Goal: Transaction & Acquisition: Download file/media

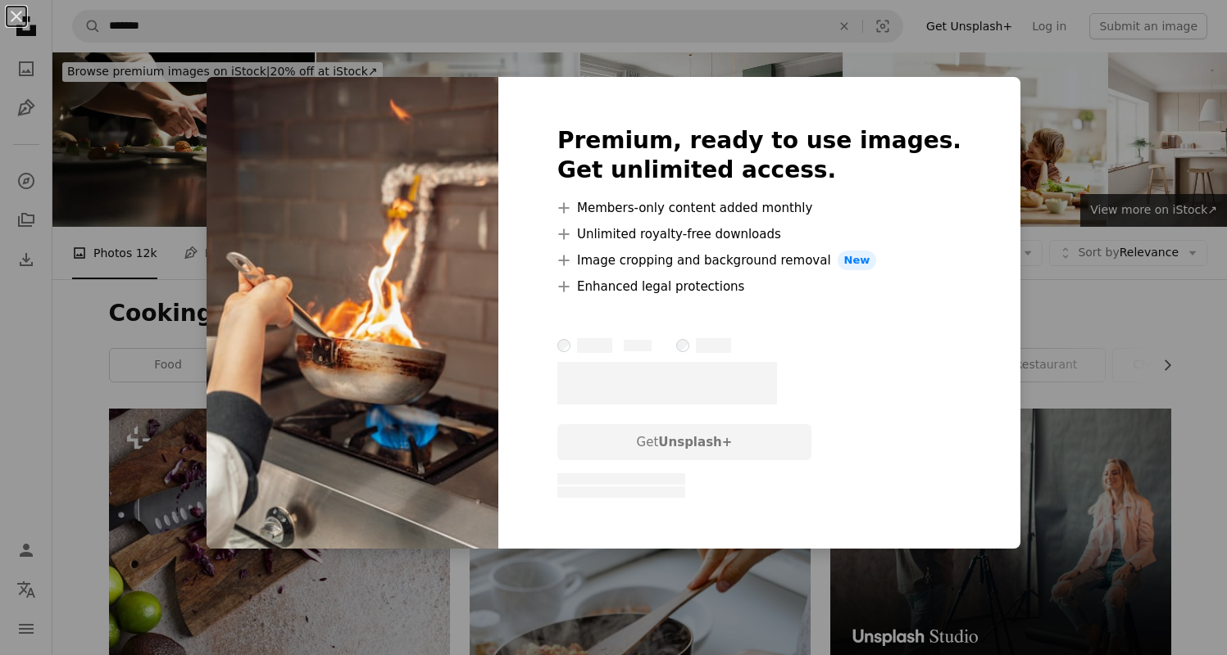
scroll to position [718, 0]
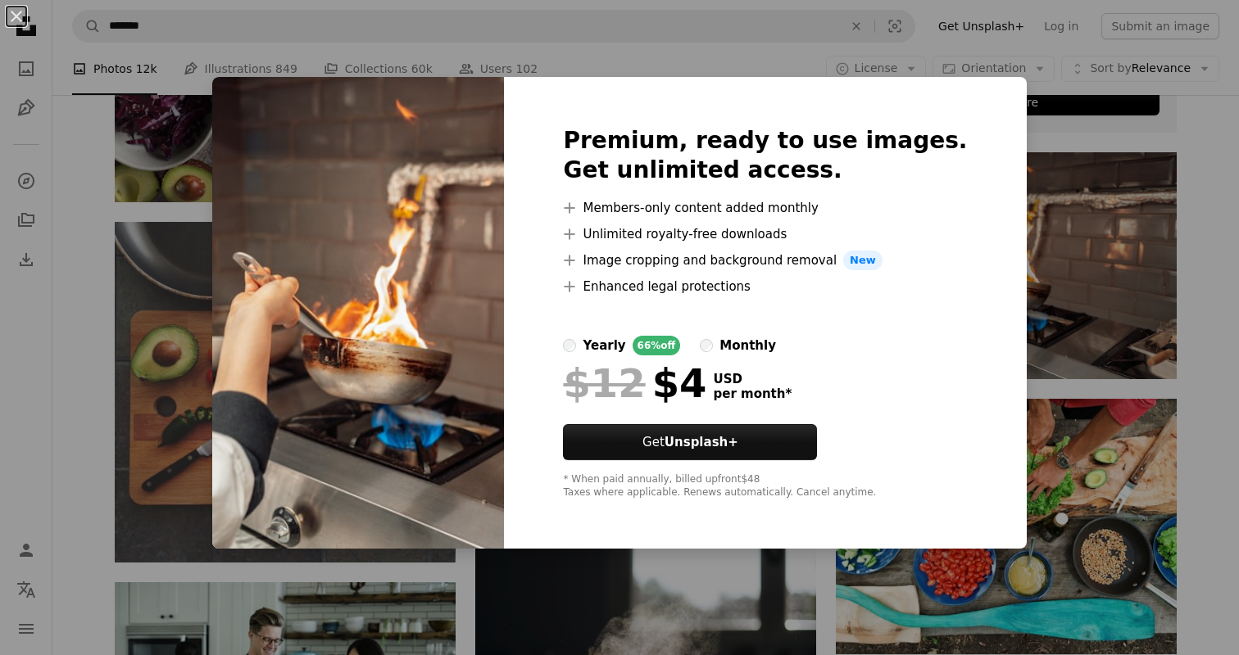
click at [996, 83] on div "An X shape Premium, ready to use images. Get unlimited access. A plus sign Memb…" at bounding box center [619, 327] width 1239 height 655
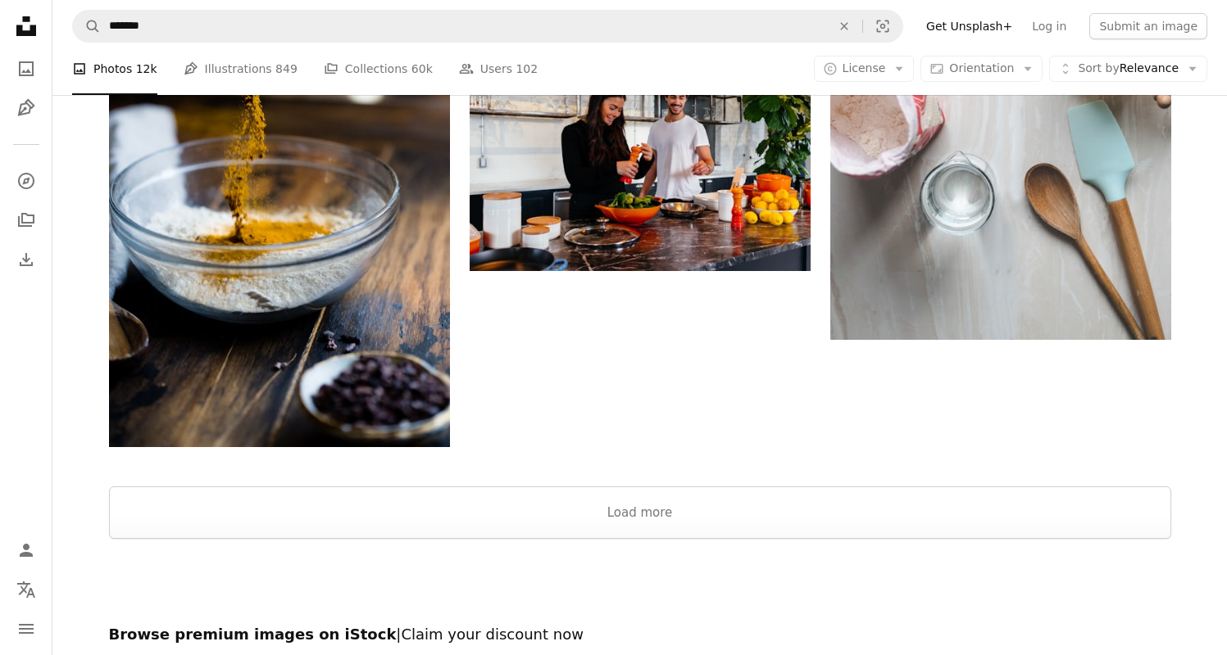
scroll to position [2594, 0]
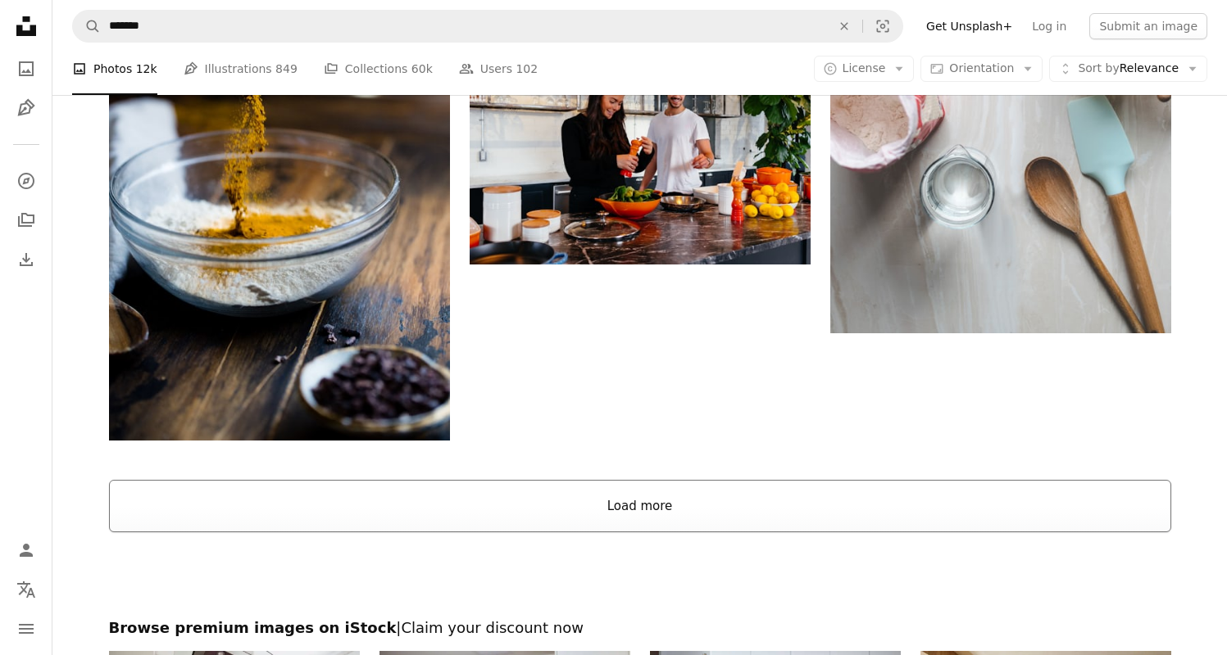
click at [733, 502] on button "Load more" at bounding box center [640, 506] width 1062 height 52
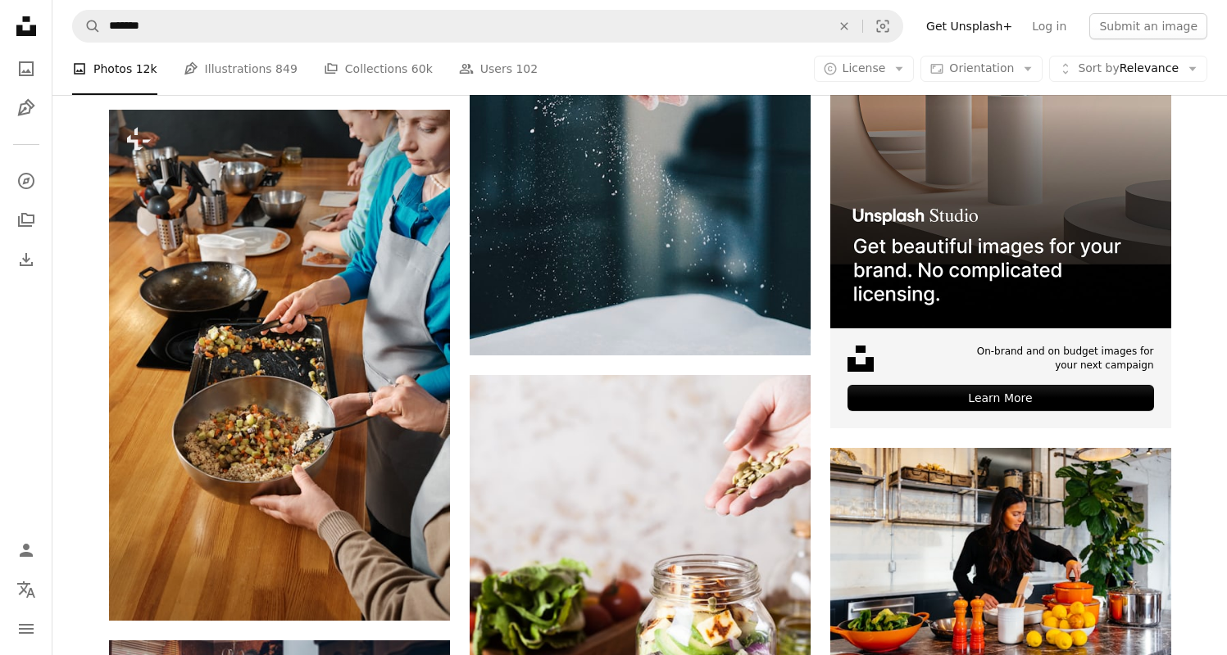
scroll to position [5553, 0]
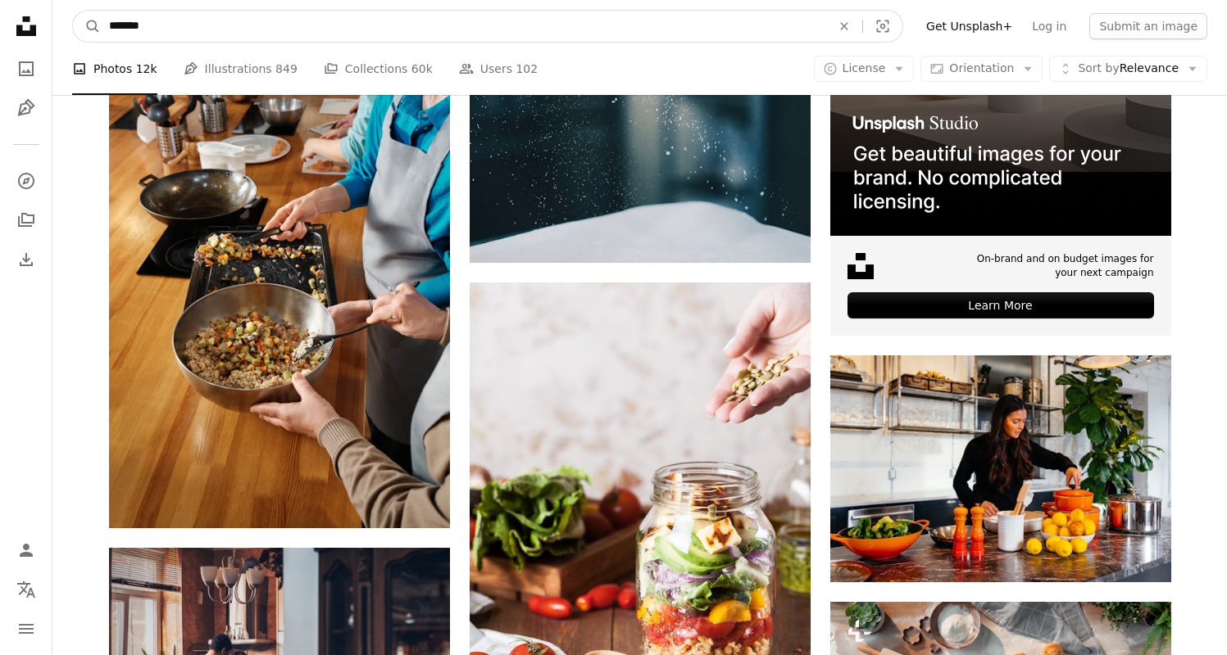
click at [109, 21] on input "*******" at bounding box center [463, 26] width 725 height 31
type input "**********"
click button "A magnifying glass" at bounding box center [87, 26] width 28 height 31
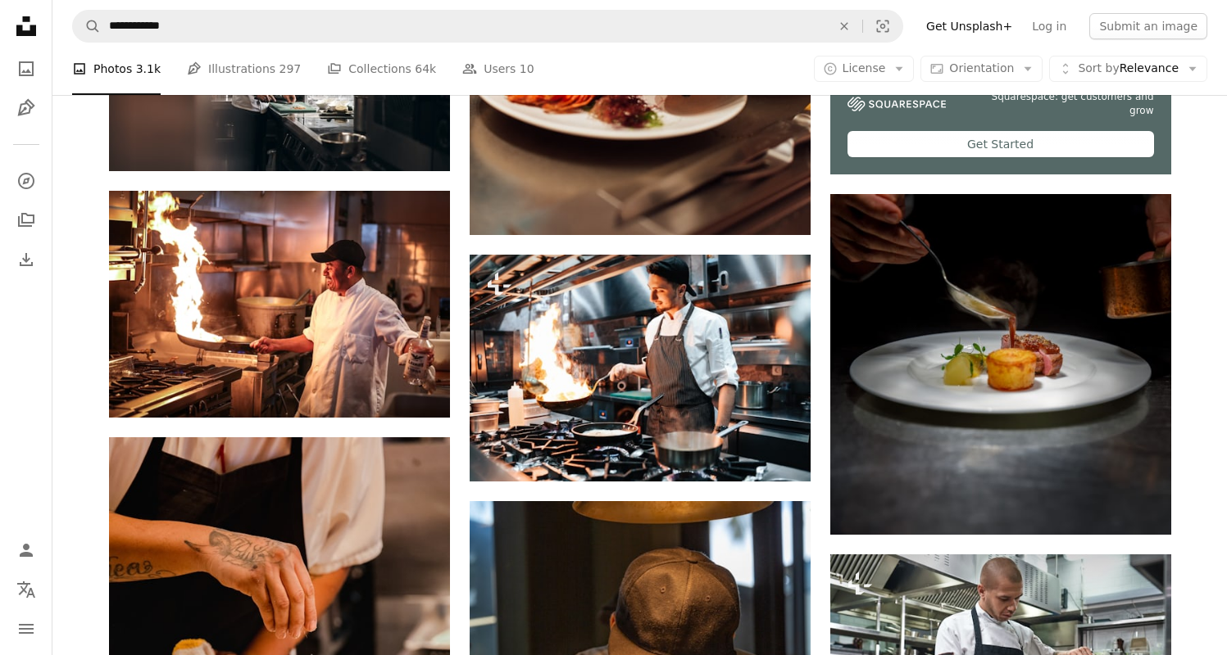
scroll to position [724, 0]
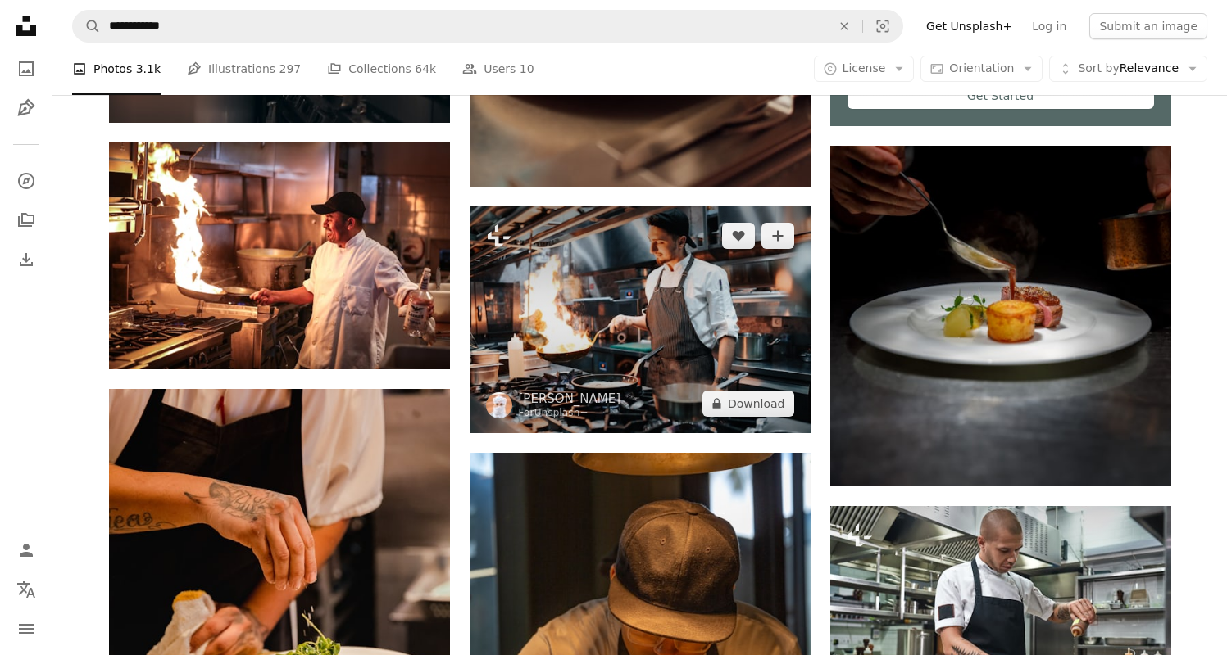
click at [719, 318] on img at bounding box center [639, 319] width 341 height 227
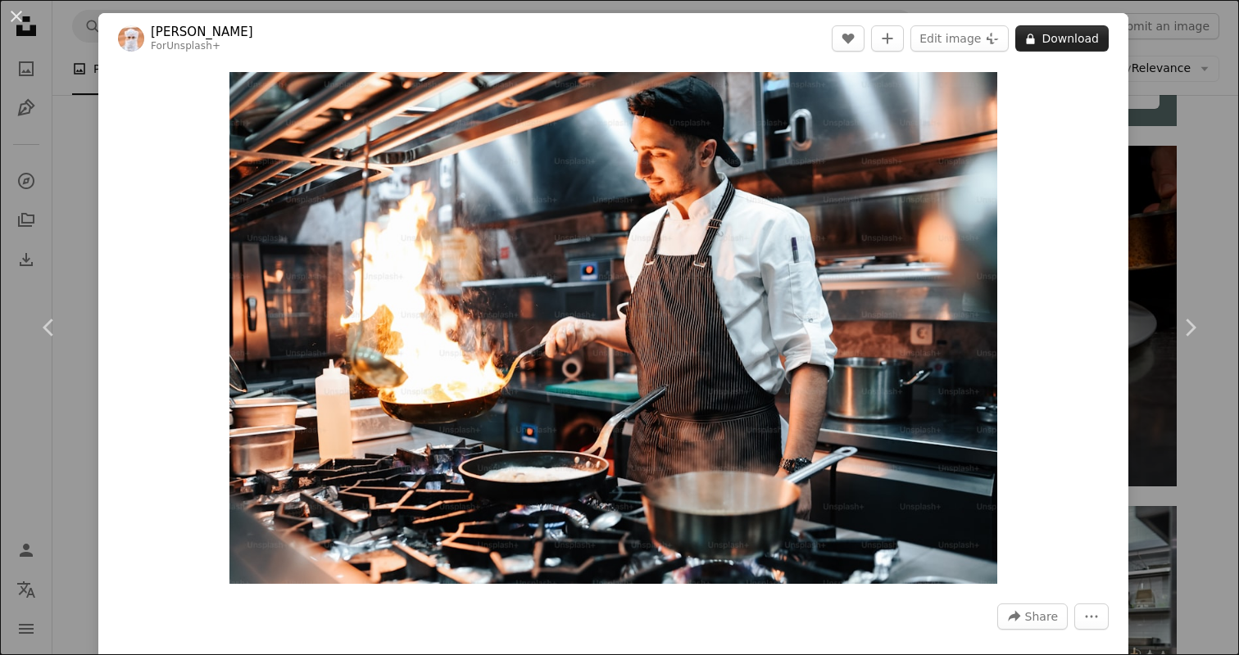
click at [1064, 47] on button "A lock Download" at bounding box center [1061, 38] width 93 height 26
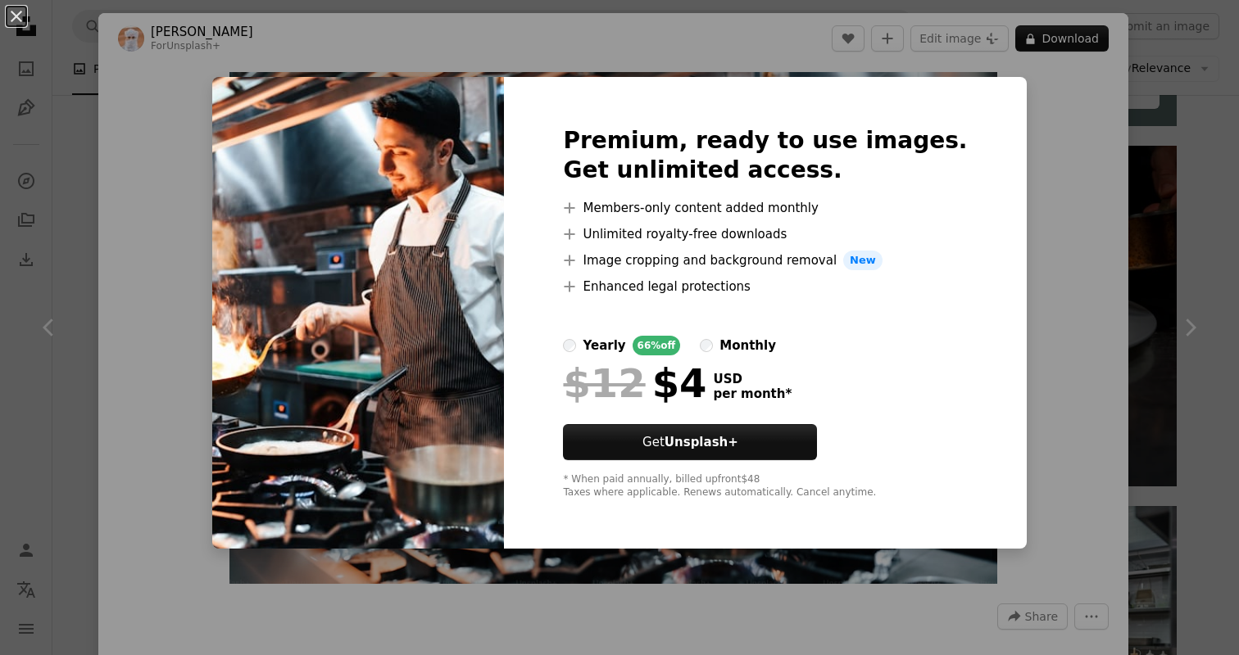
click at [1104, 123] on div "An X shape Premium, ready to use images. Get unlimited access. A plus sign Memb…" at bounding box center [619, 327] width 1239 height 655
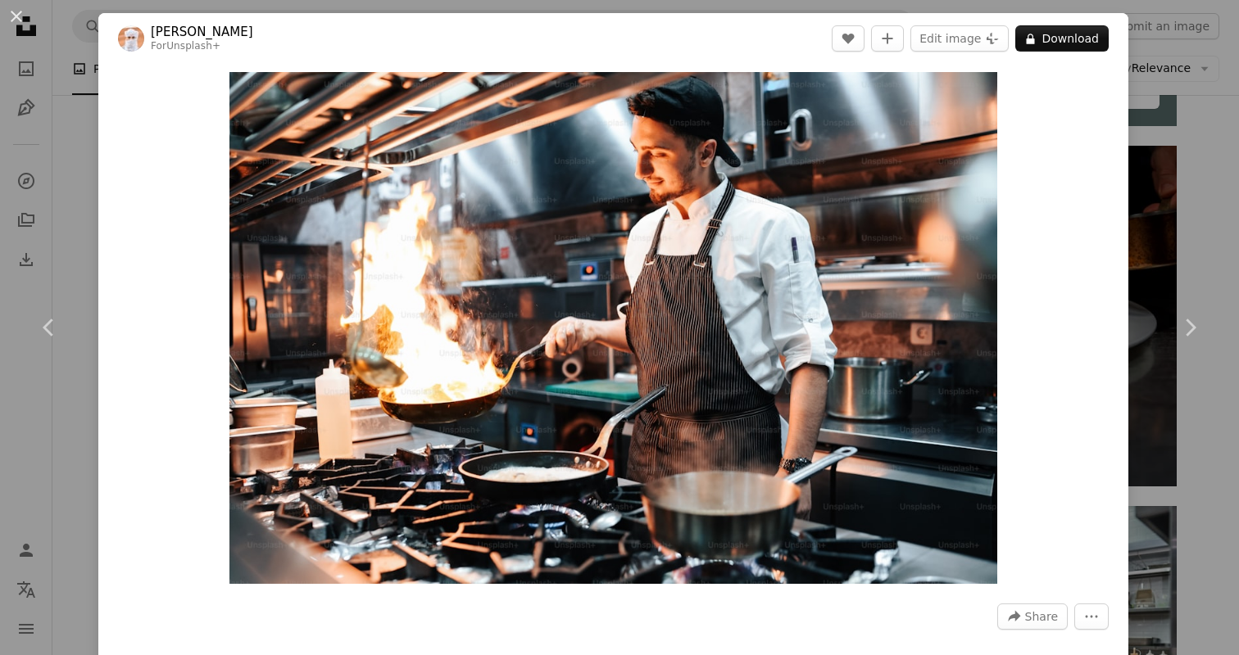
click at [1145, 126] on div "An X shape Chevron left Chevron right Ahmed For Unsplash+ A heart A plus sign E…" at bounding box center [619, 327] width 1239 height 655
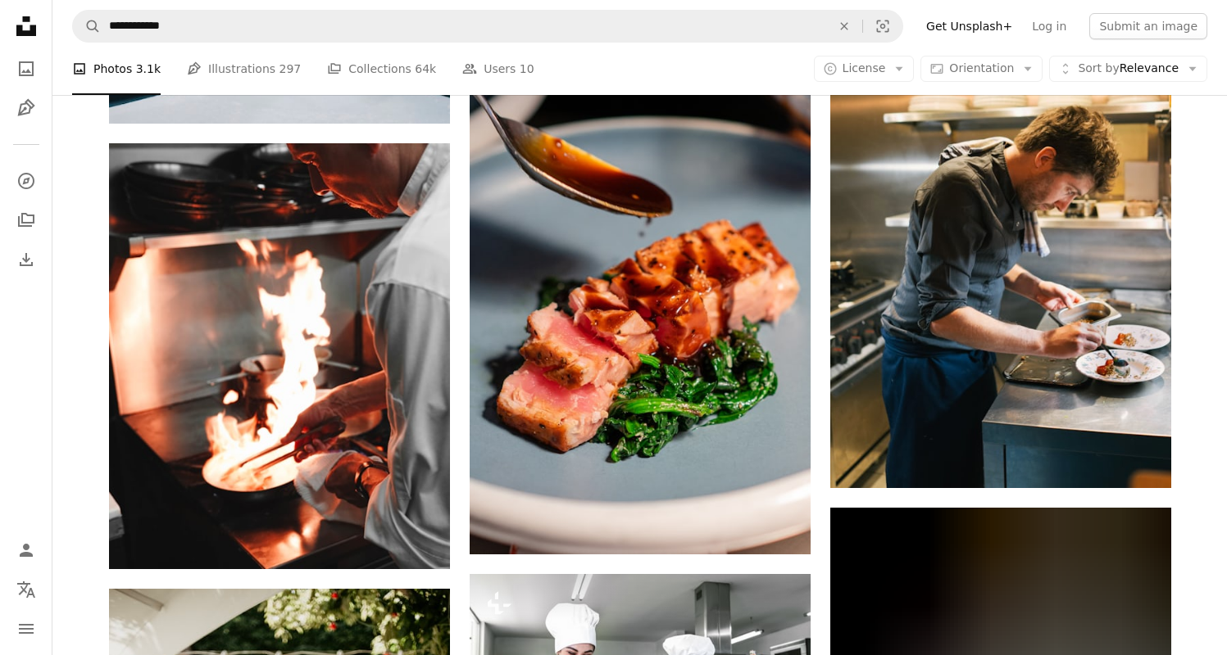
scroll to position [5470, 0]
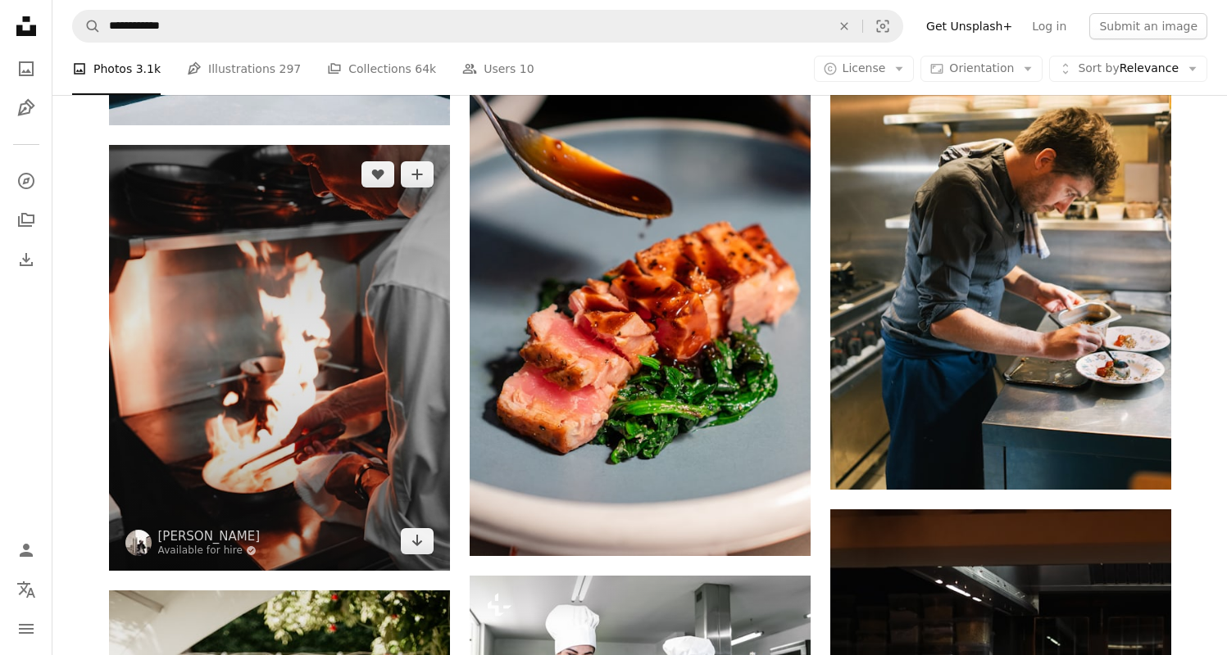
click at [375, 311] on img at bounding box center [279, 358] width 341 height 426
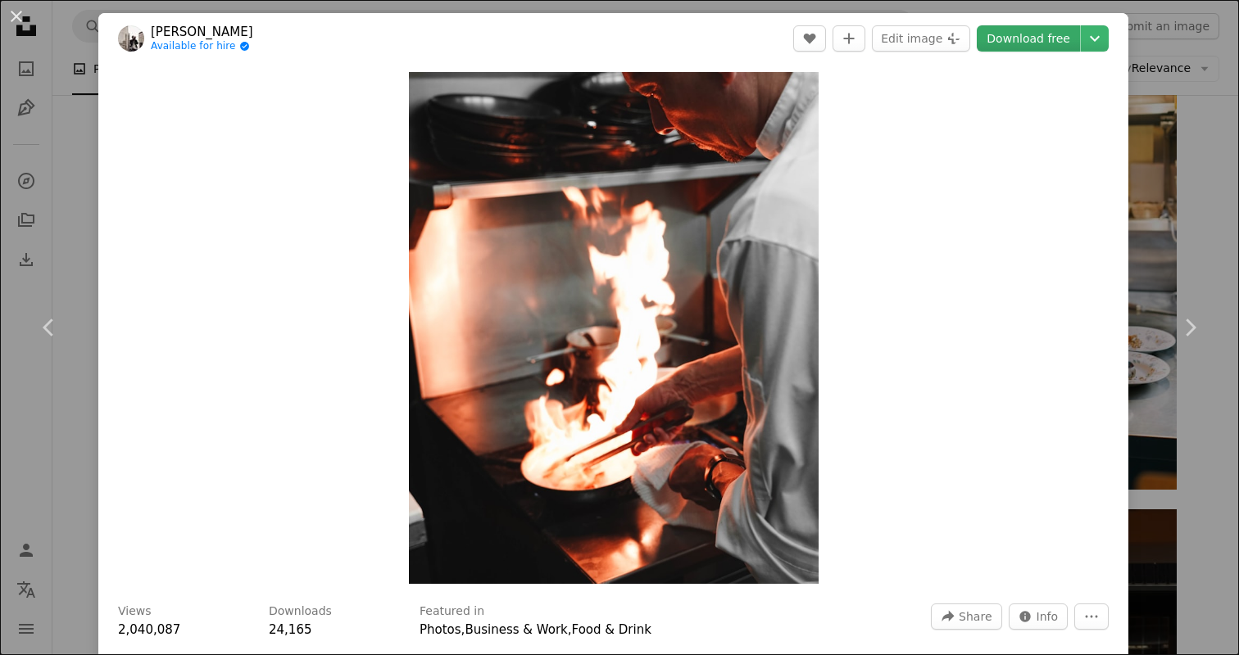
click at [1005, 31] on link "Download free" at bounding box center [1028, 38] width 103 height 26
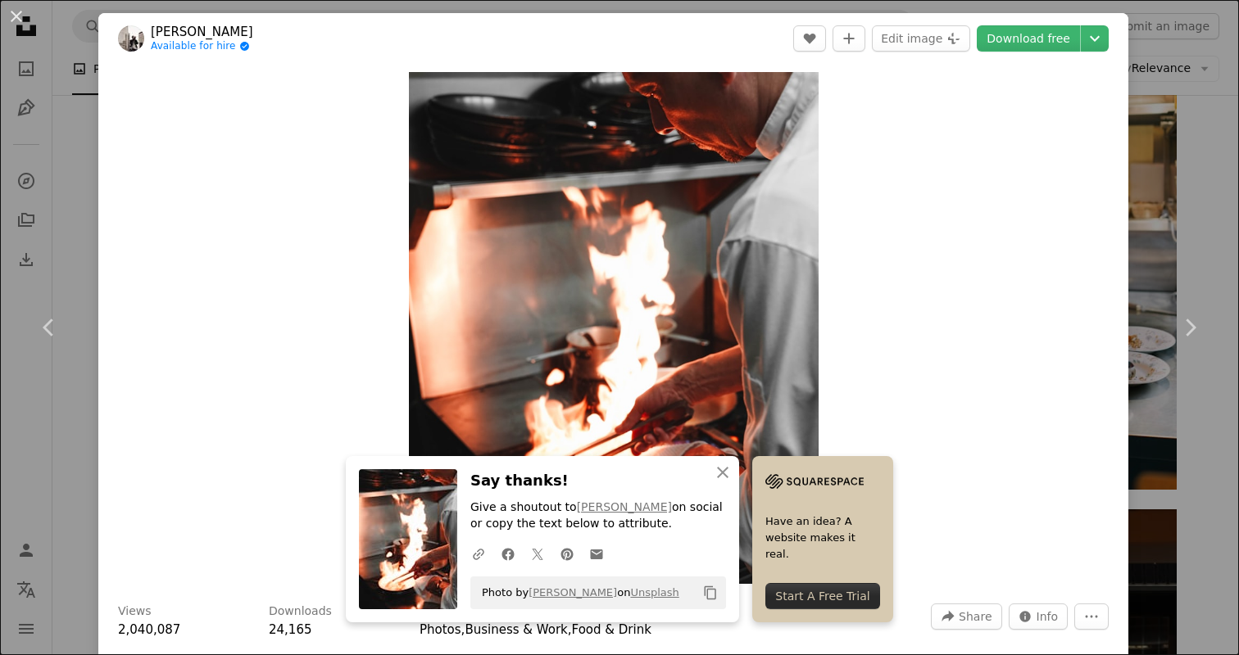
click at [1209, 60] on div "An X shape Chevron left Chevron right [PERSON_NAME] Available for hire A checkm…" at bounding box center [619, 327] width 1239 height 655
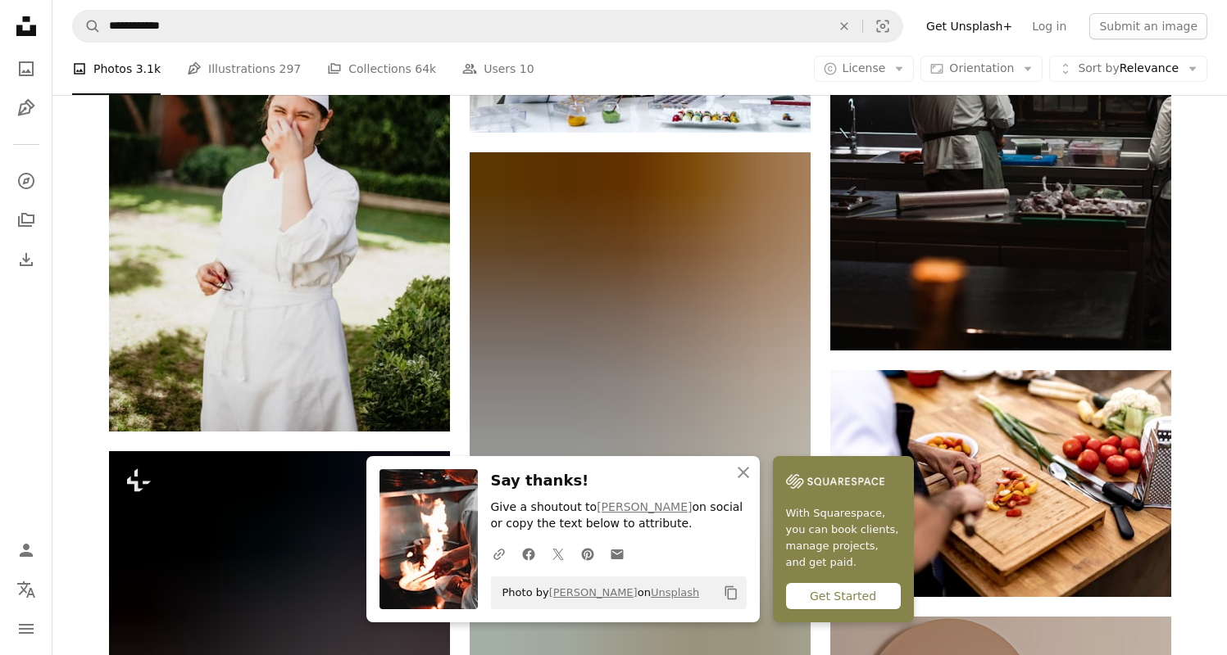
scroll to position [6247, 0]
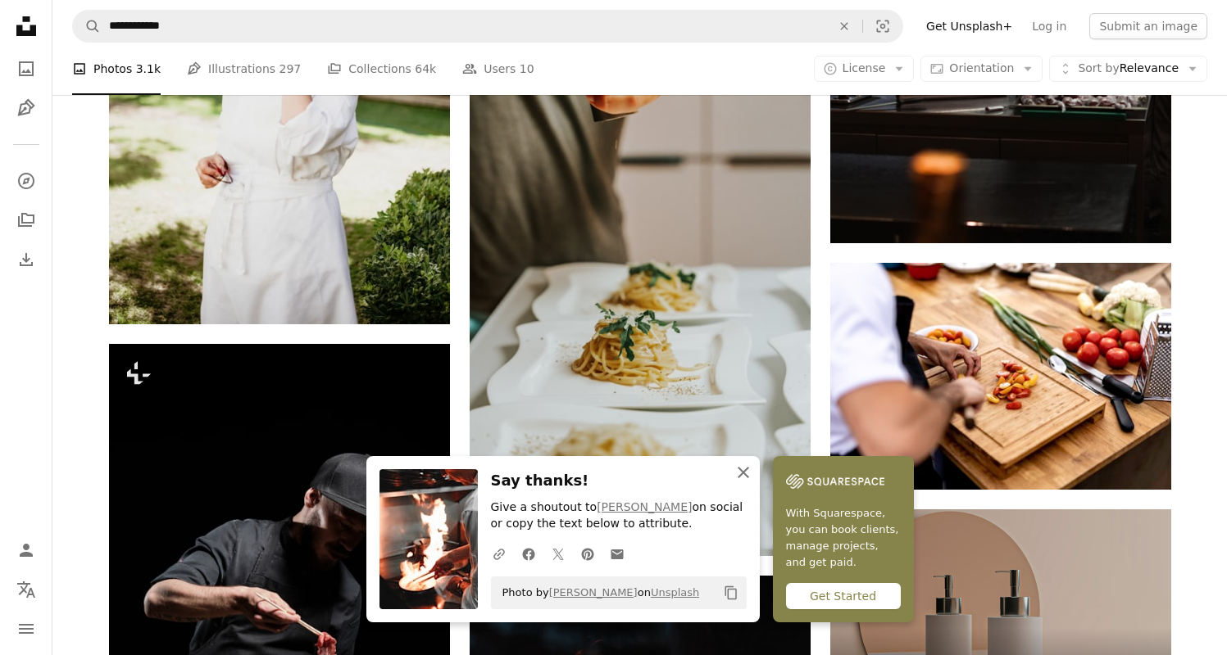
click at [740, 471] on icon "An X shape" at bounding box center [743, 473] width 20 height 20
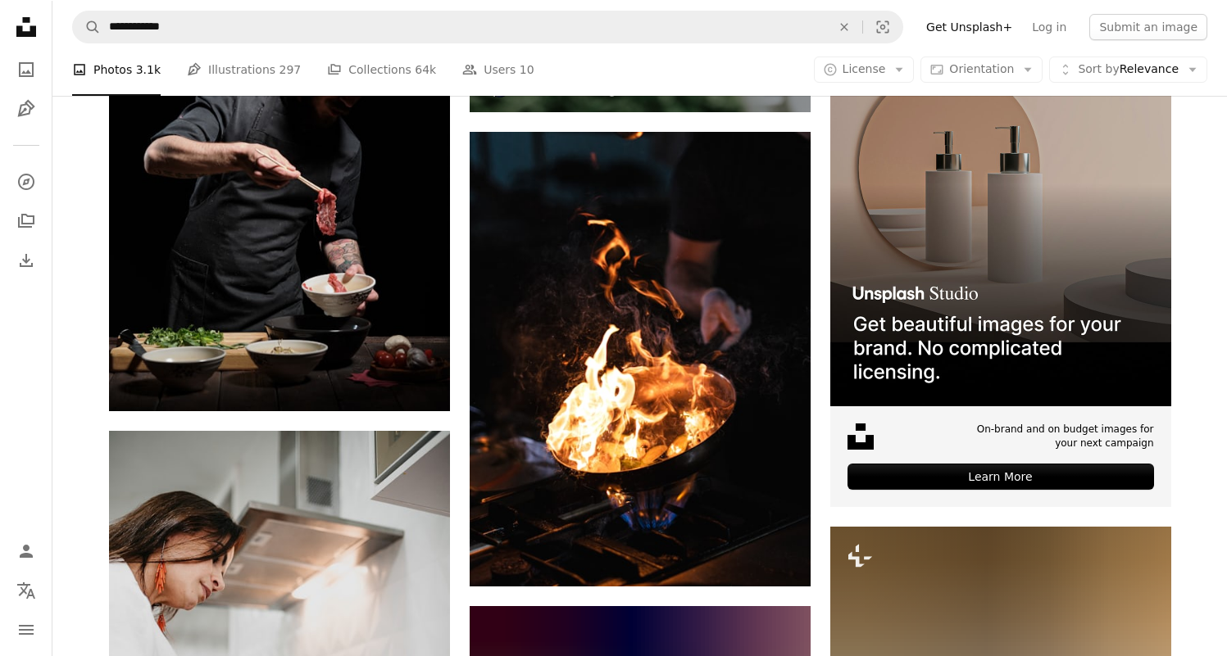
scroll to position [6694, 0]
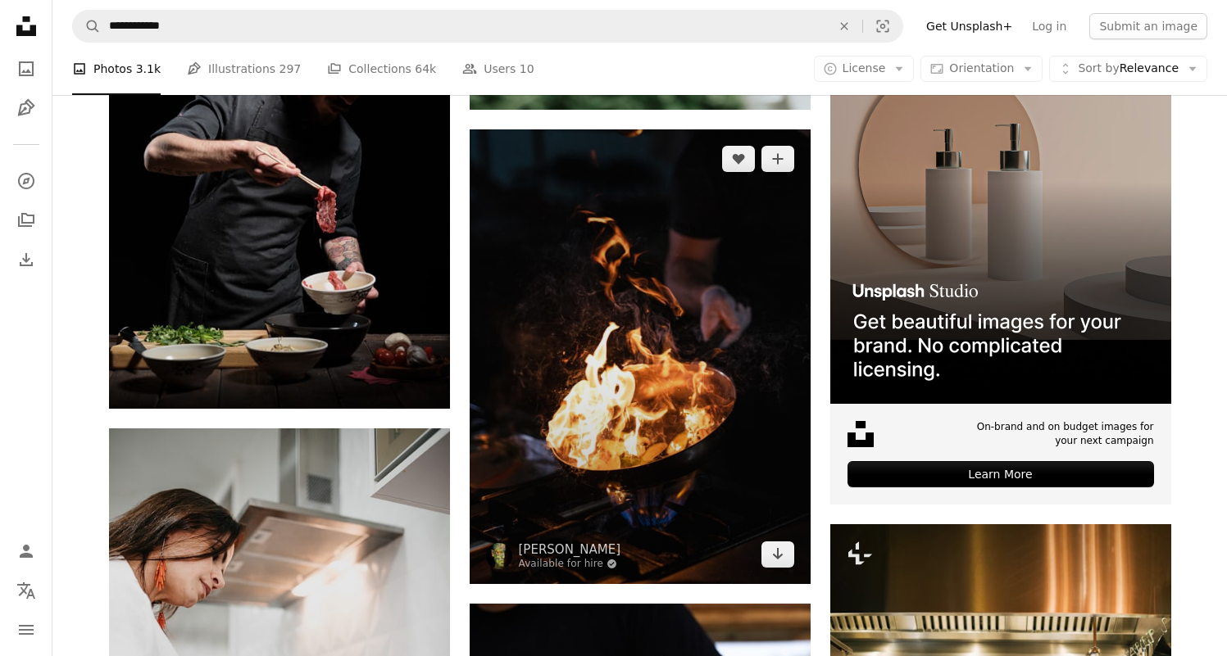
click at [687, 301] on img at bounding box center [639, 356] width 341 height 455
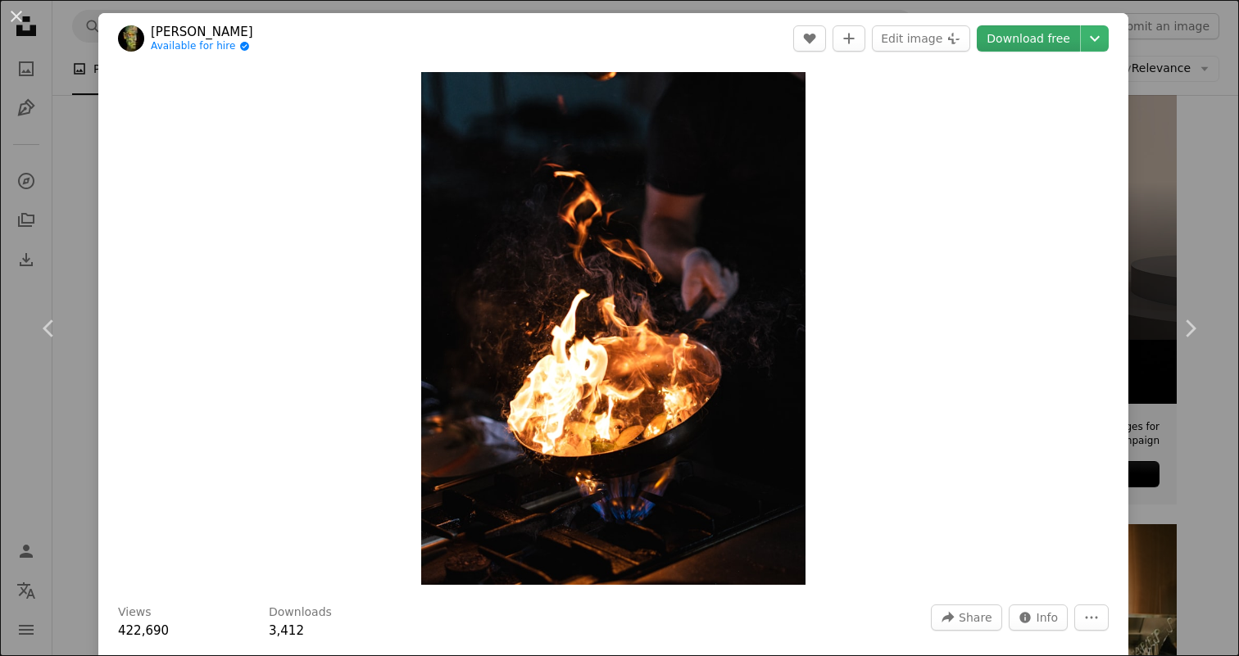
click at [1027, 37] on link "Download free" at bounding box center [1028, 38] width 103 height 26
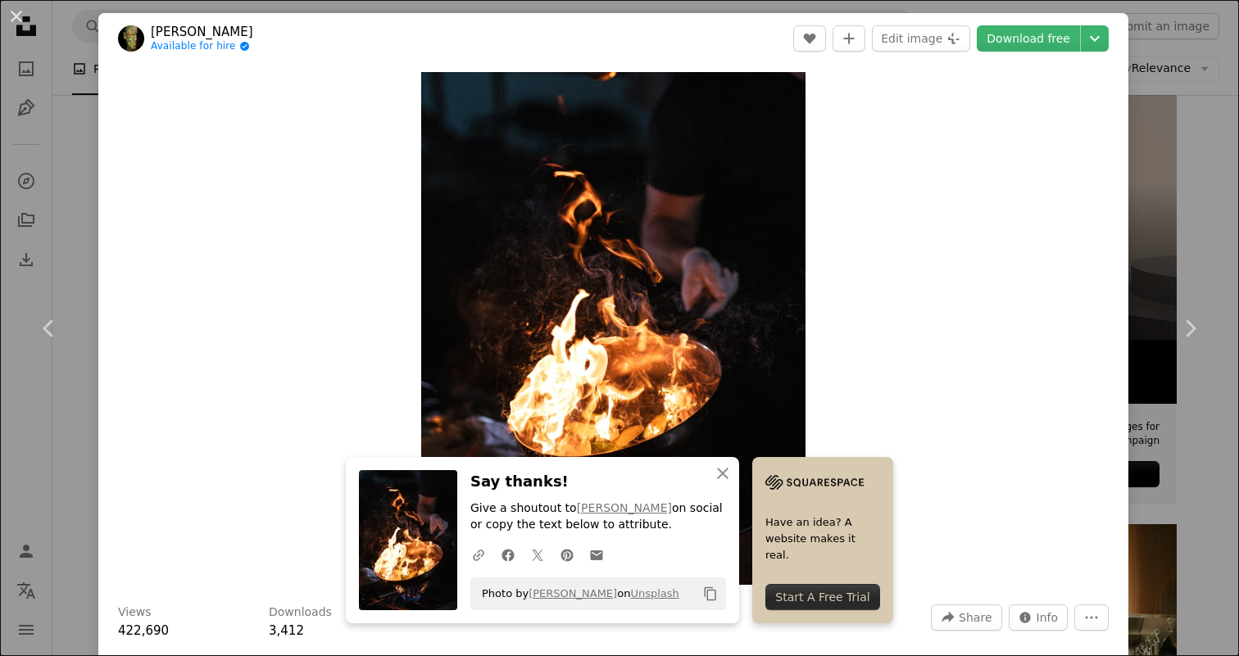
click at [1186, 147] on div "An X shape Chevron left Chevron right engin akyurt Available for hire A checkma…" at bounding box center [619, 328] width 1239 height 656
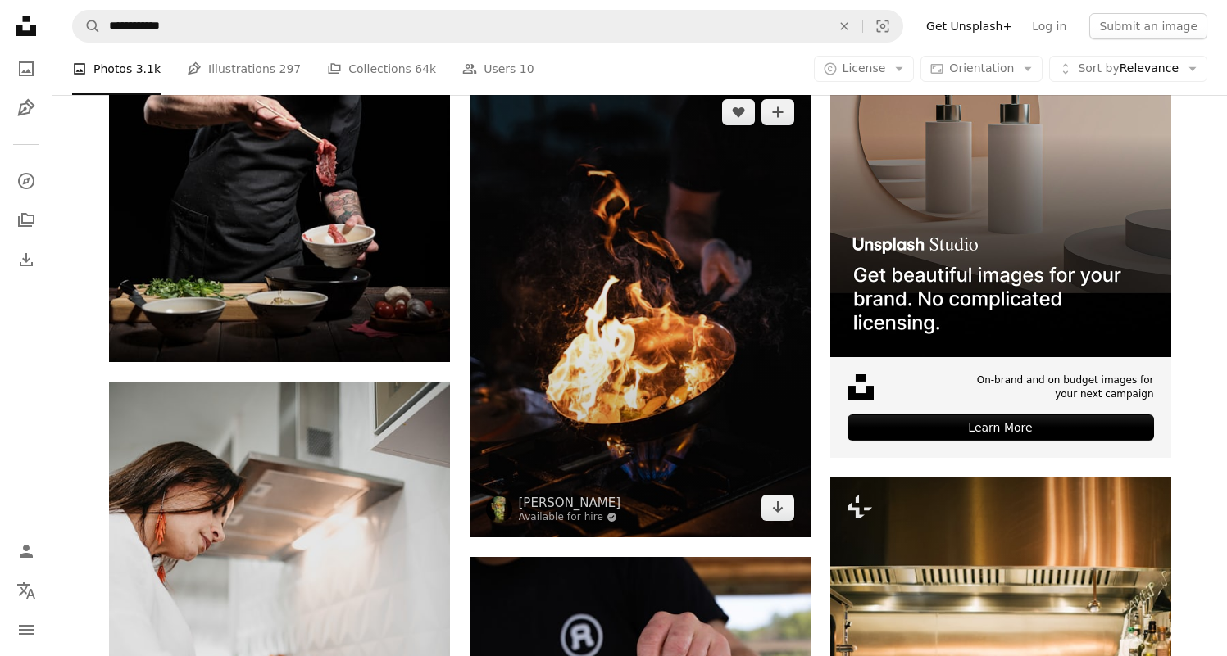
scroll to position [6724, 0]
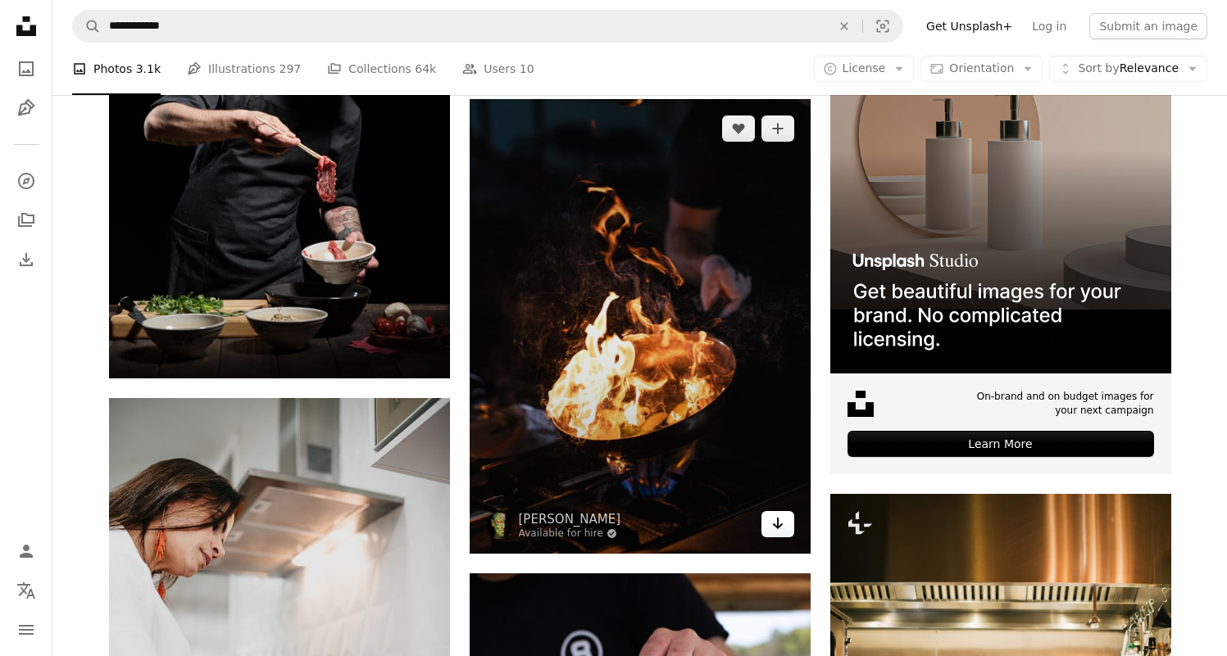
click at [782, 524] on icon "Arrow pointing down" at bounding box center [777, 524] width 13 height 20
